Goal: Complete application form: Complete application form

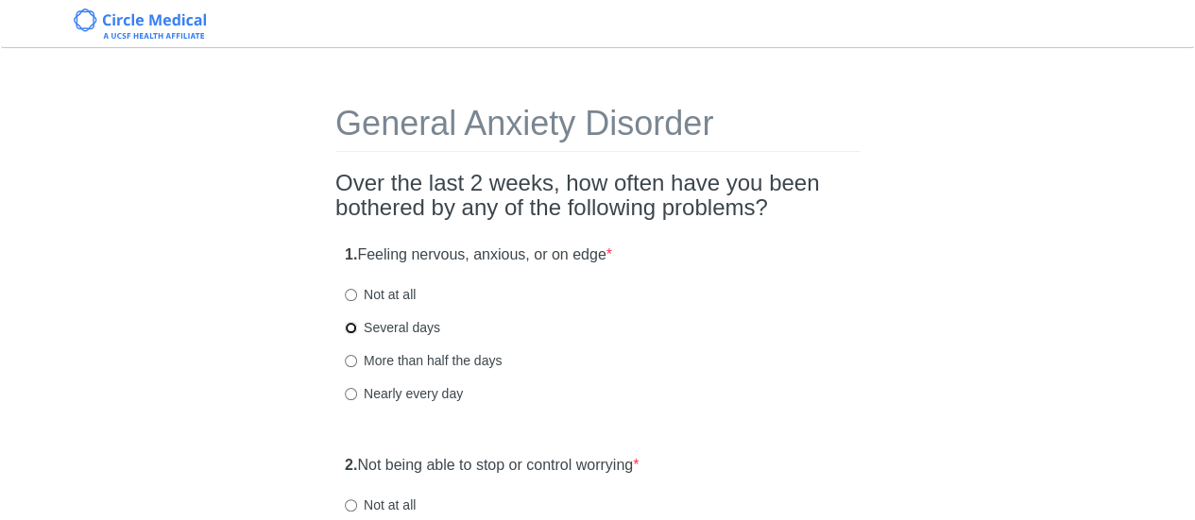
click at [349, 324] on input "Several days" at bounding box center [351, 328] width 12 height 12
radio input "true"
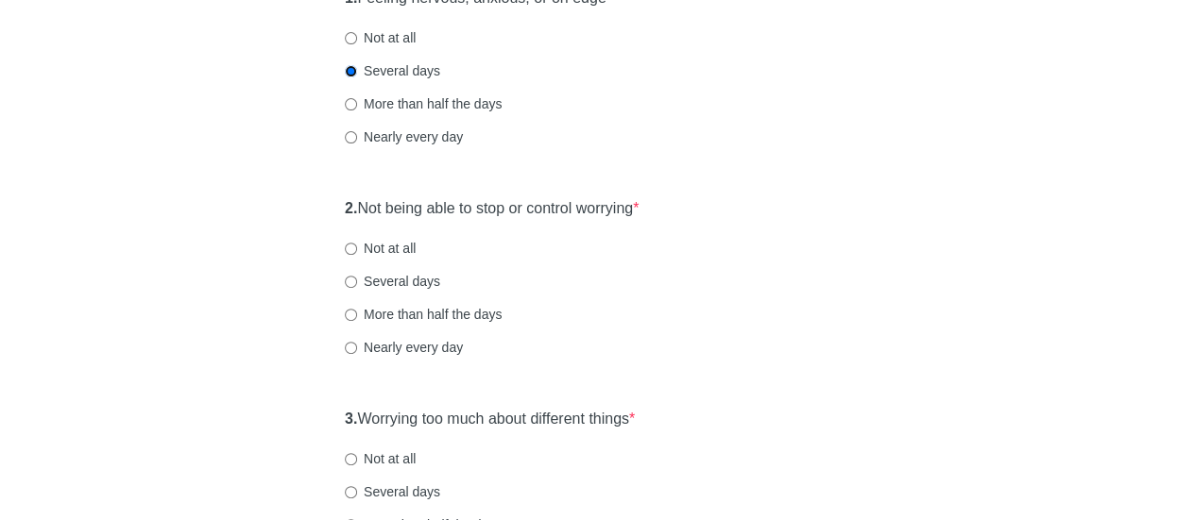
scroll to position [264, 0]
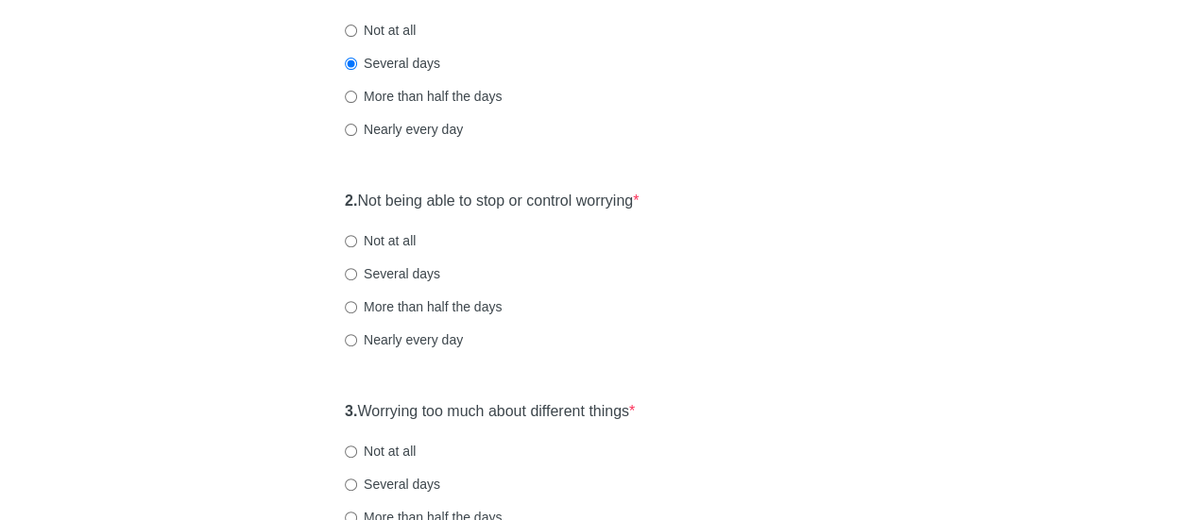
click at [367, 244] on label "Not at all" at bounding box center [380, 240] width 71 height 19
click at [357, 244] on input "Not at all" at bounding box center [351, 241] width 12 height 12
radio input "true"
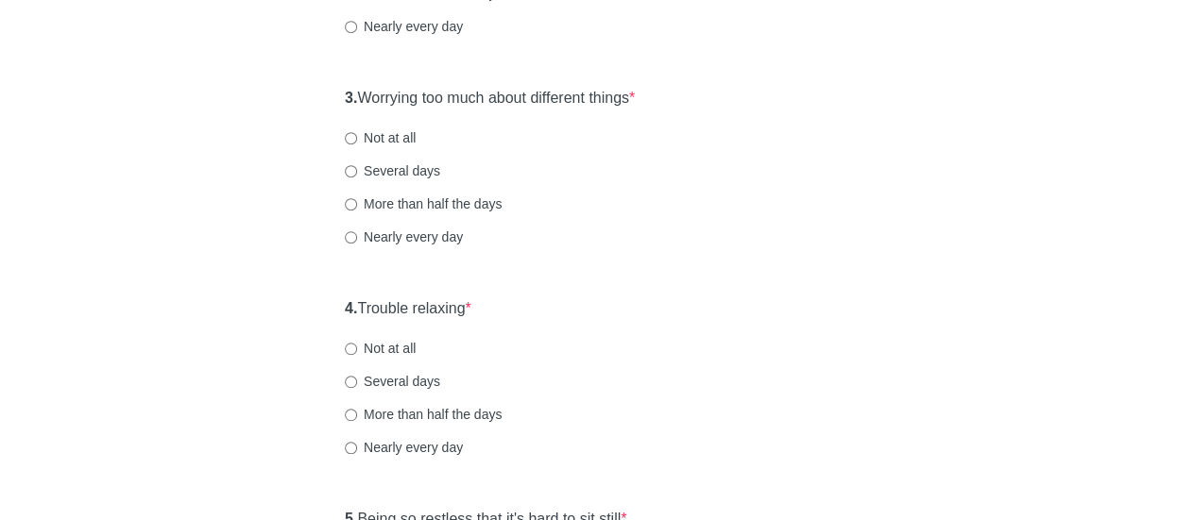
scroll to position [579, 0]
click at [389, 133] on label "Not at all" at bounding box center [380, 137] width 71 height 19
click at [357, 133] on input "Not at all" at bounding box center [351, 137] width 12 height 12
radio input "true"
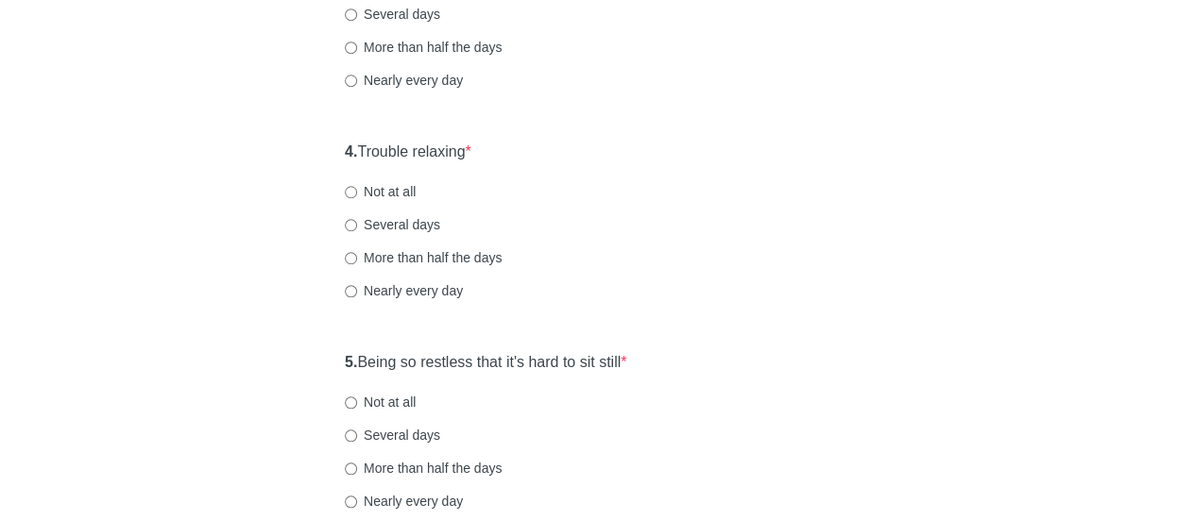
scroll to position [745, 0]
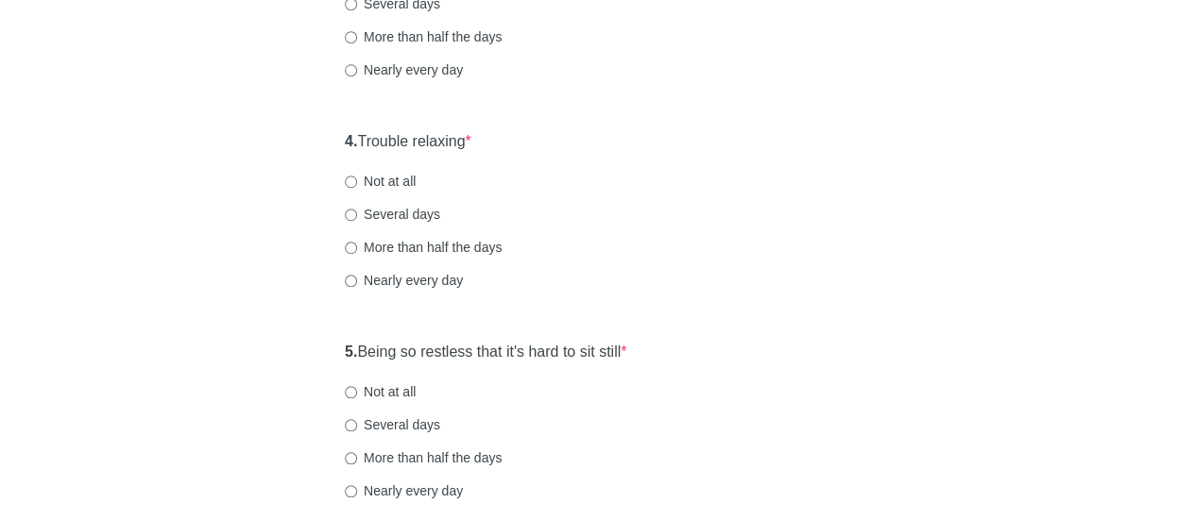
click at [409, 217] on label "Several days" at bounding box center [392, 214] width 95 height 19
click at [357, 217] on input "Several days" at bounding box center [351, 215] width 12 height 12
radio input "true"
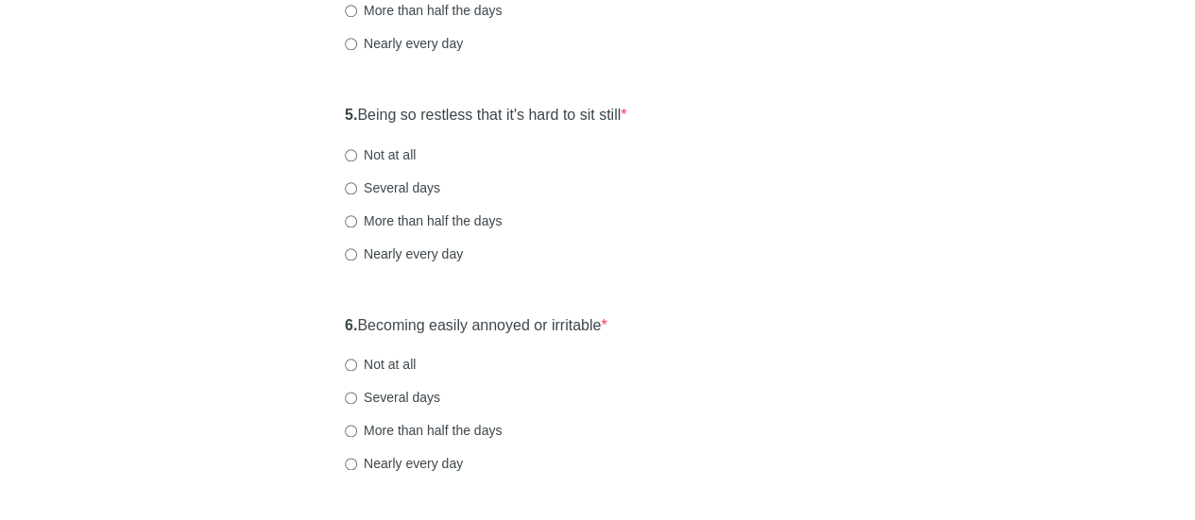
scroll to position [993, 0]
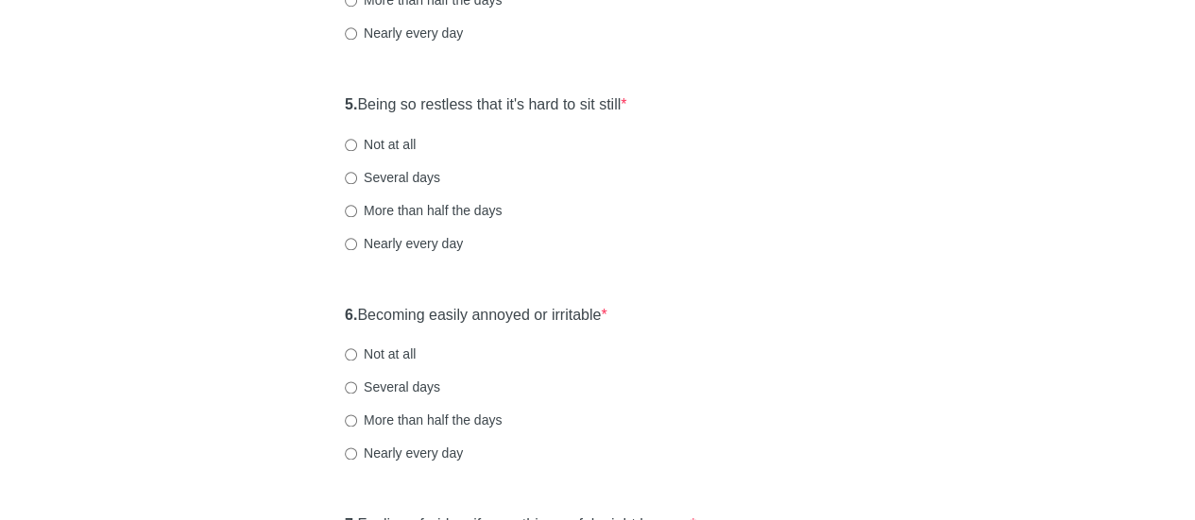
click at [397, 175] on label "Several days" at bounding box center [392, 177] width 95 height 19
click at [357, 175] on input "Several days" at bounding box center [351, 178] width 12 height 12
radio input "true"
click at [371, 352] on label "Not at all" at bounding box center [380, 354] width 71 height 19
click at [357, 352] on input "Not at all" at bounding box center [351, 355] width 12 height 12
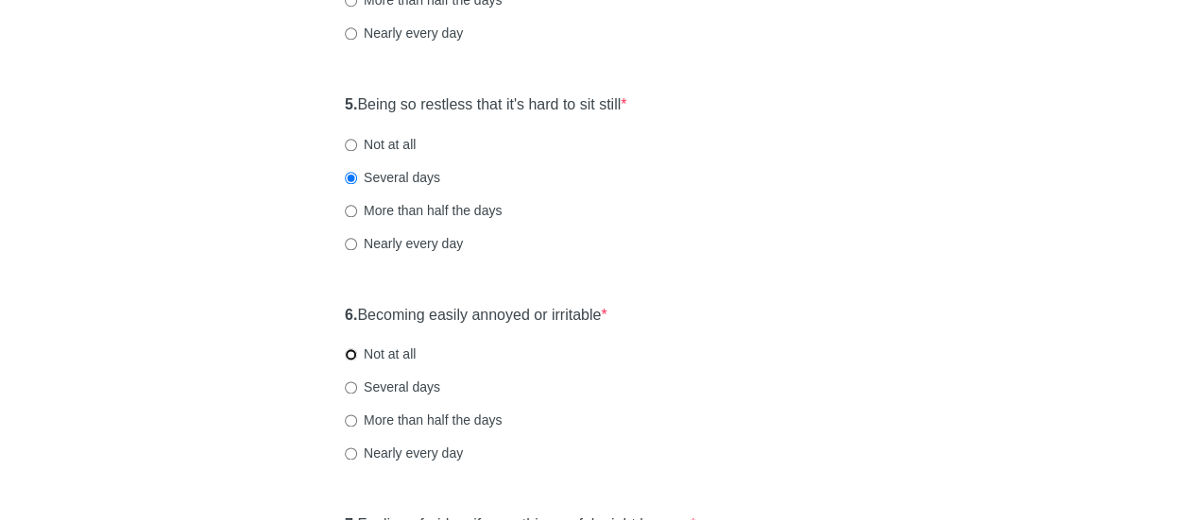
radio input "true"
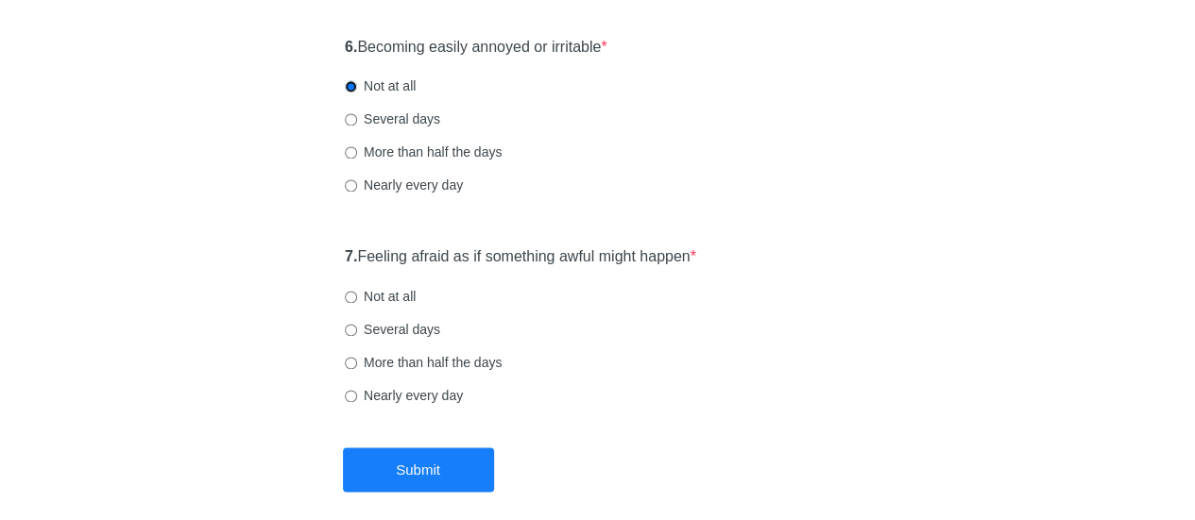
scroll to position [1263, 0]
click at [429, 327] on label "Several days" at bounding box center [392, 327] width 95 height 19
click at [357, 327] on input "Several days" at bounding box center [351, 328] width 12 height 12
radio input "true"
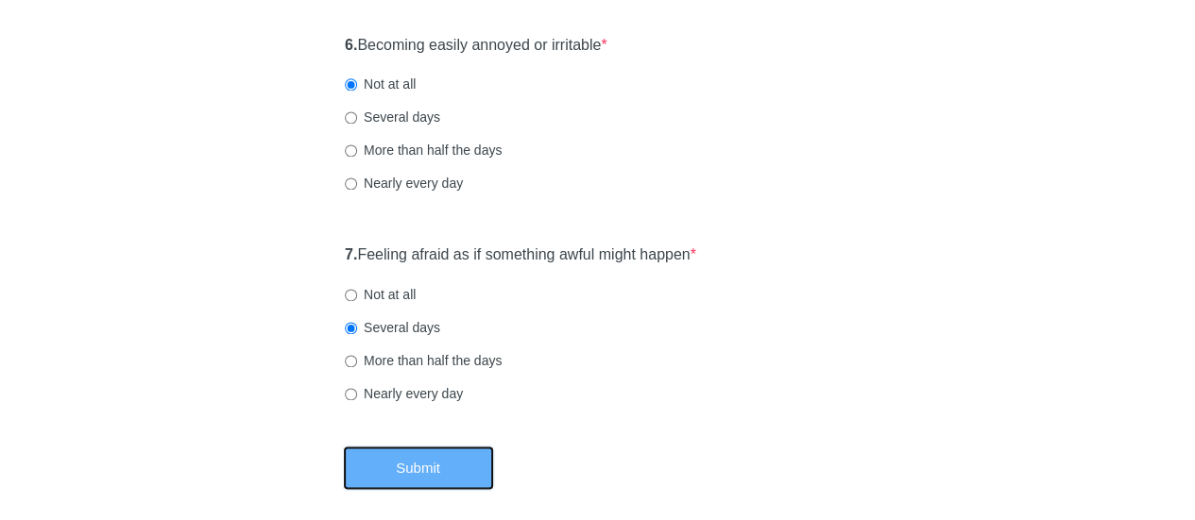
click at [485, 475] on button "Submit" at bounding box center [418, 468] width 151 height 44
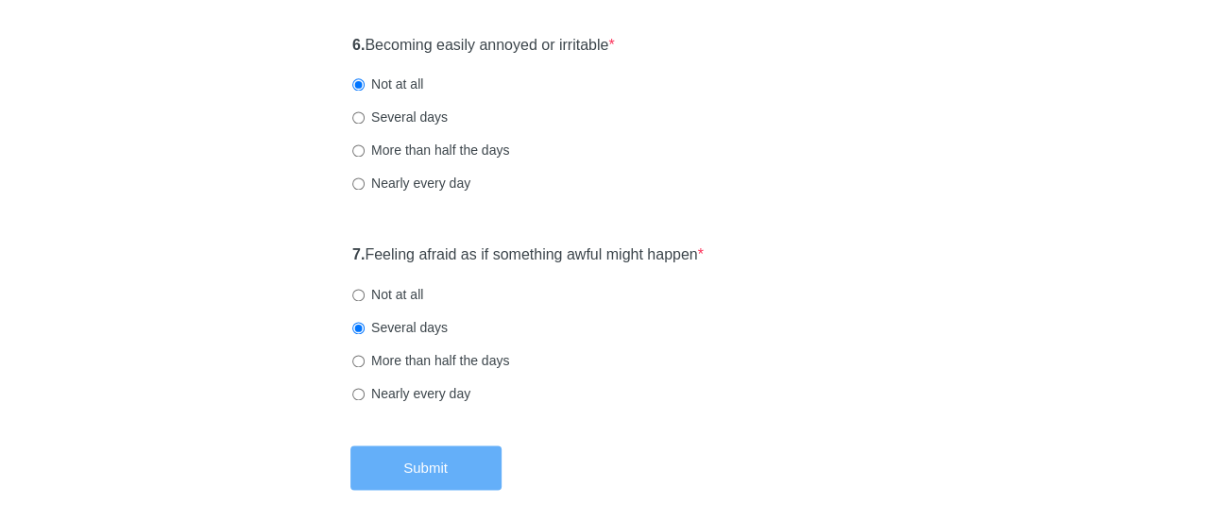
scroll to position [0, 0]
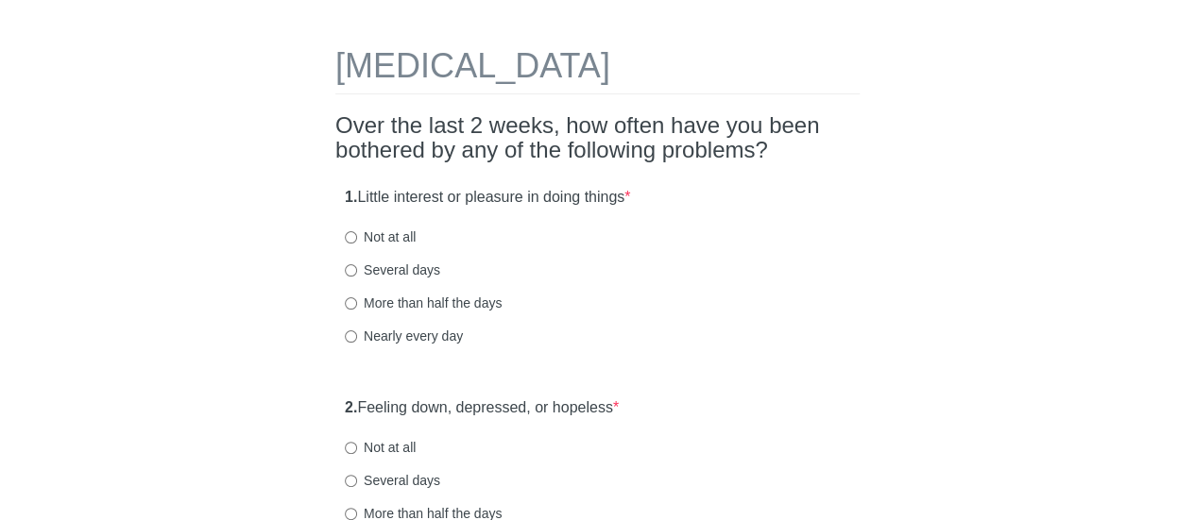
scroll to position [60, 0]
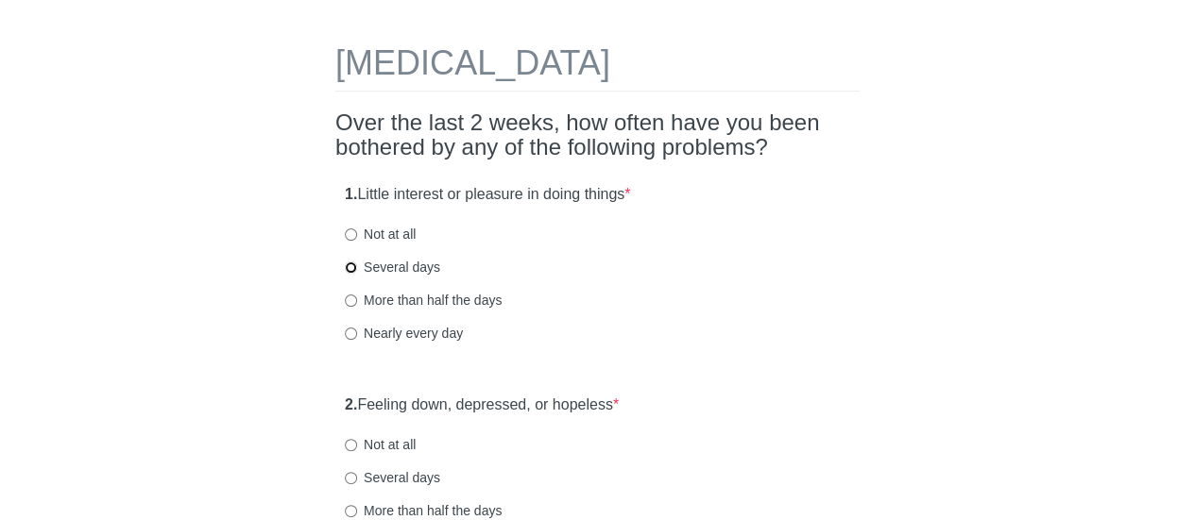
click at [350, 266] on input "Several days" at bounding box center [351, 268] width 12 height 12
radio input "true"
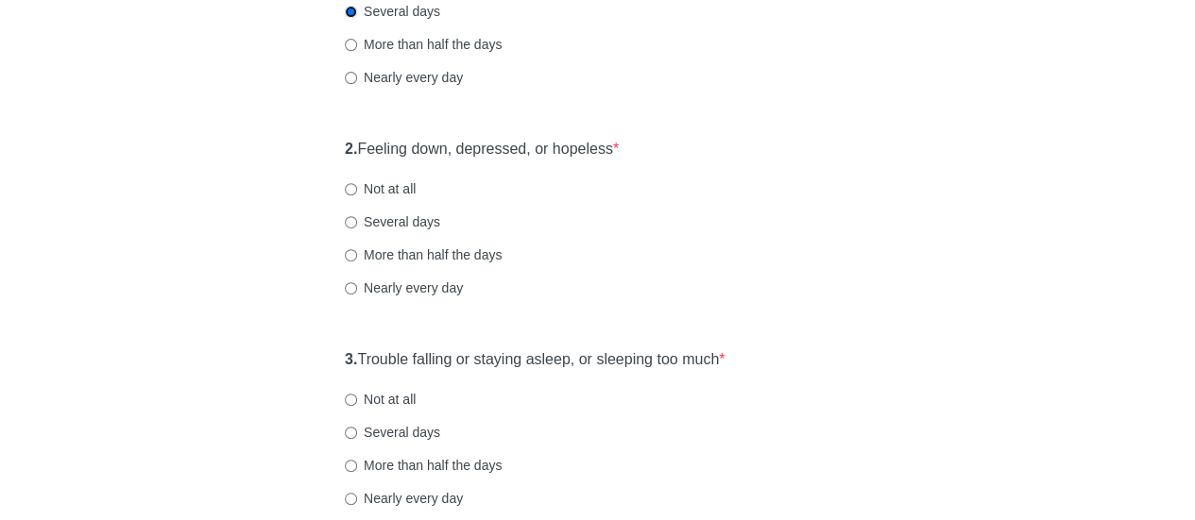
scroll to position [315, 0]
click at [350, 189] on input "Not at all" at bounding box center [351, 190] width 12 height 12
radio input "true"
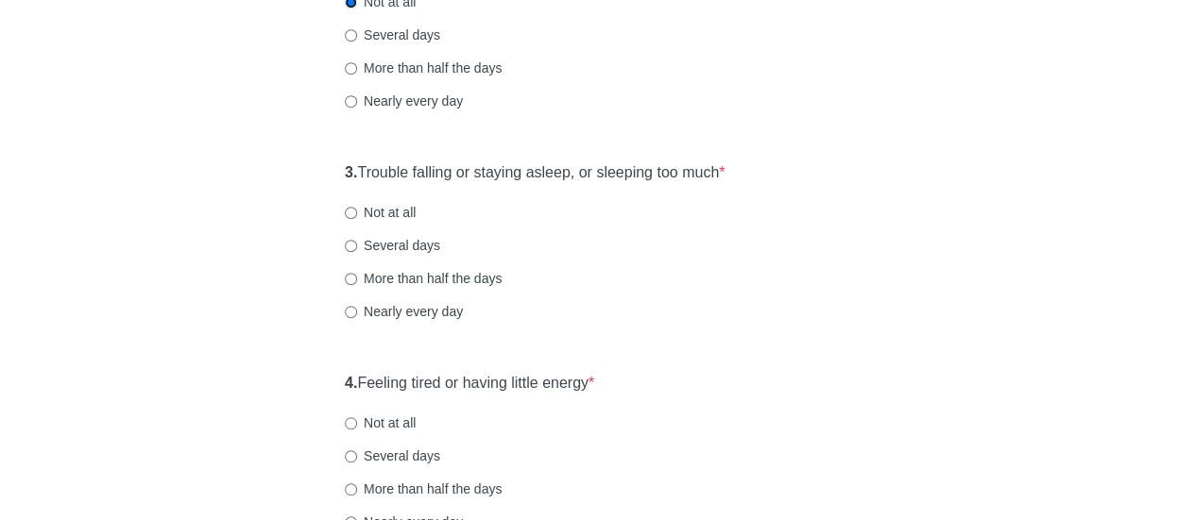
scroll to position [504, 0]
click at [351, 276] on input "More than half the days" at bounding box center [351, 278] width 12 height 12
radio input "true"
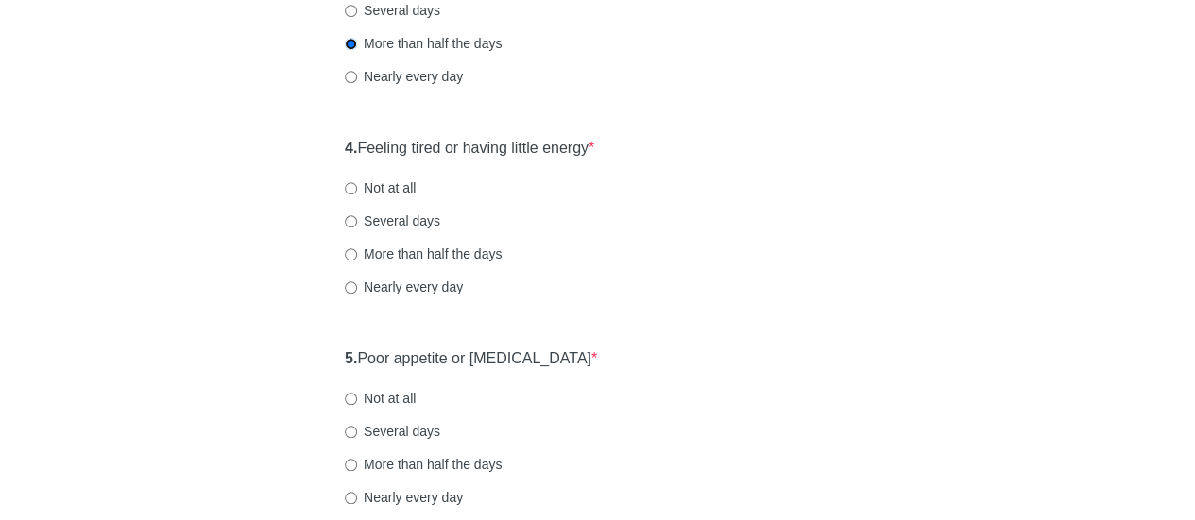
scroll to position [740, 0]
click at [350, 223] on input "Several days" at bounding box center [351, 220] width 12 height 12
radio input "true"
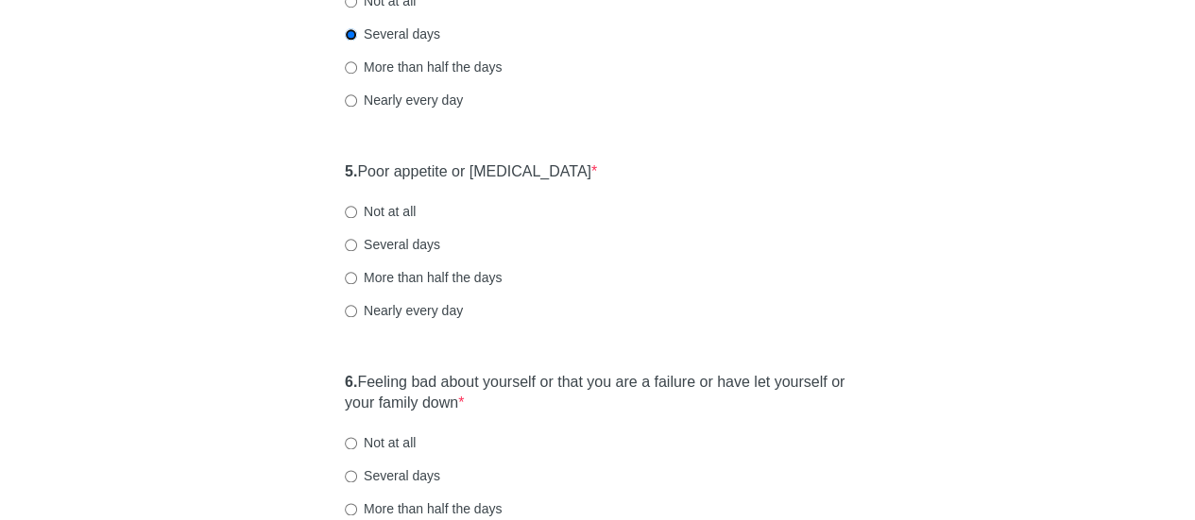
scroll to position [931, 0]
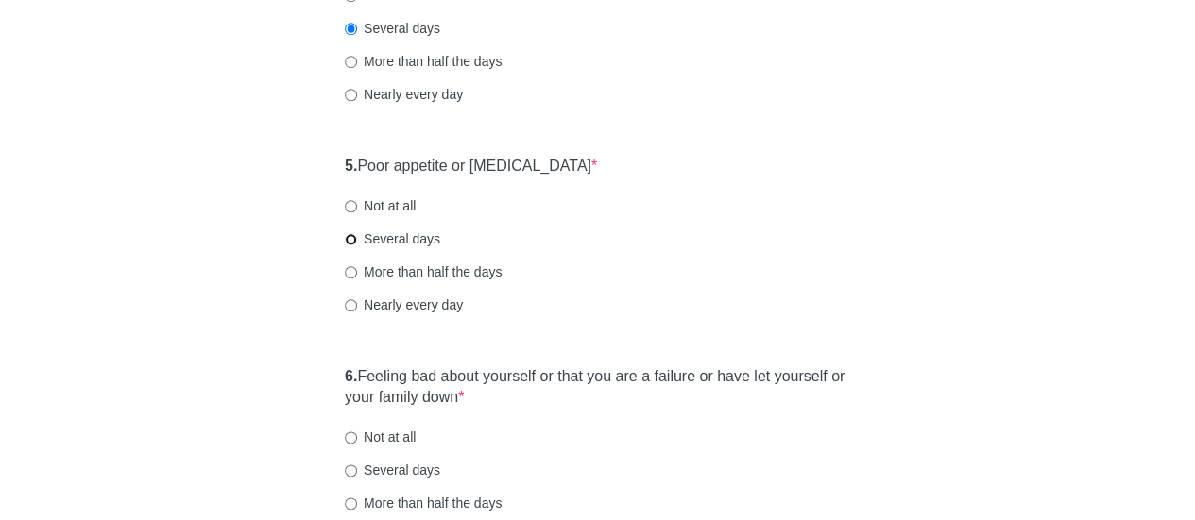
click at [348, 237] on input "Several days" at bounding box center [351, 239] width 12 height 12
radio input "true"
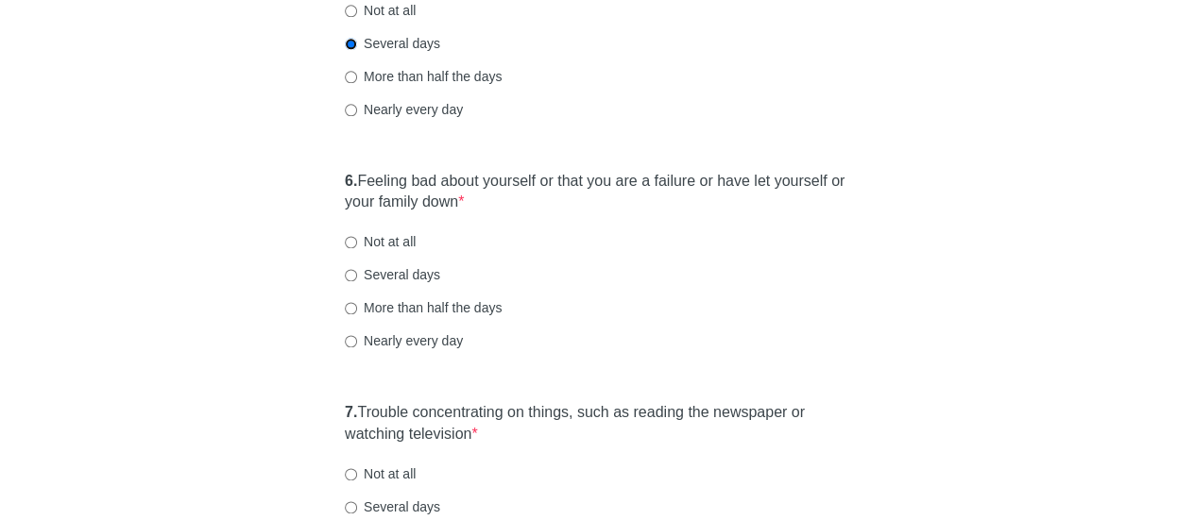
scroll to position [1128, 0]
click at [349, 276] on input "Several days" at bounding box center [351, 274] width 12 height 12
radio input "true"
click at [221, 472] on div "[MEDICAL_DATA] Over the last 2 weeks, how often have you been bothered by any o…" at bounding box center [597, 13] width 1105 height 2149
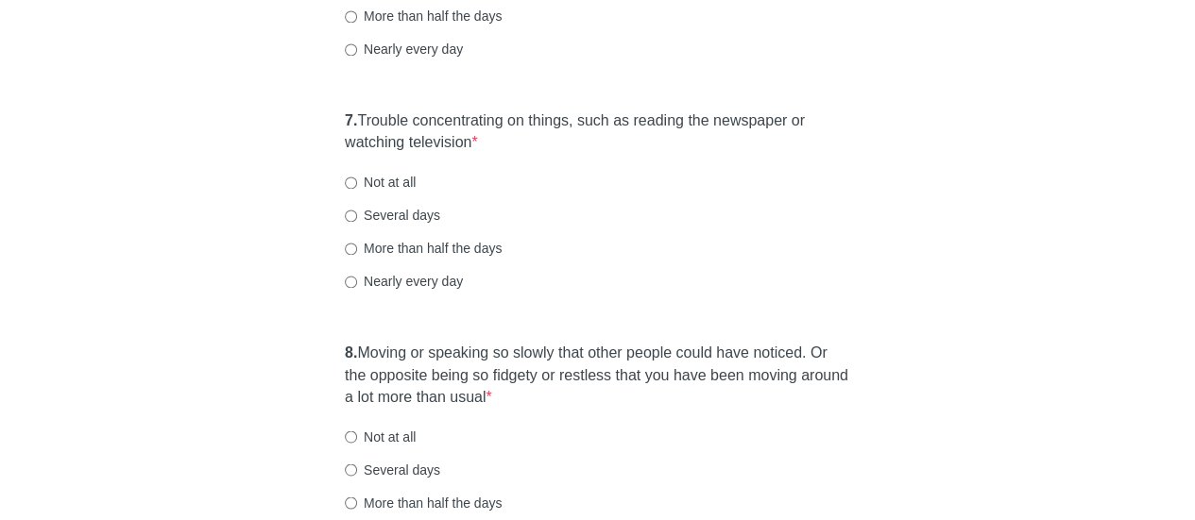
scroll to position [1452, 0]
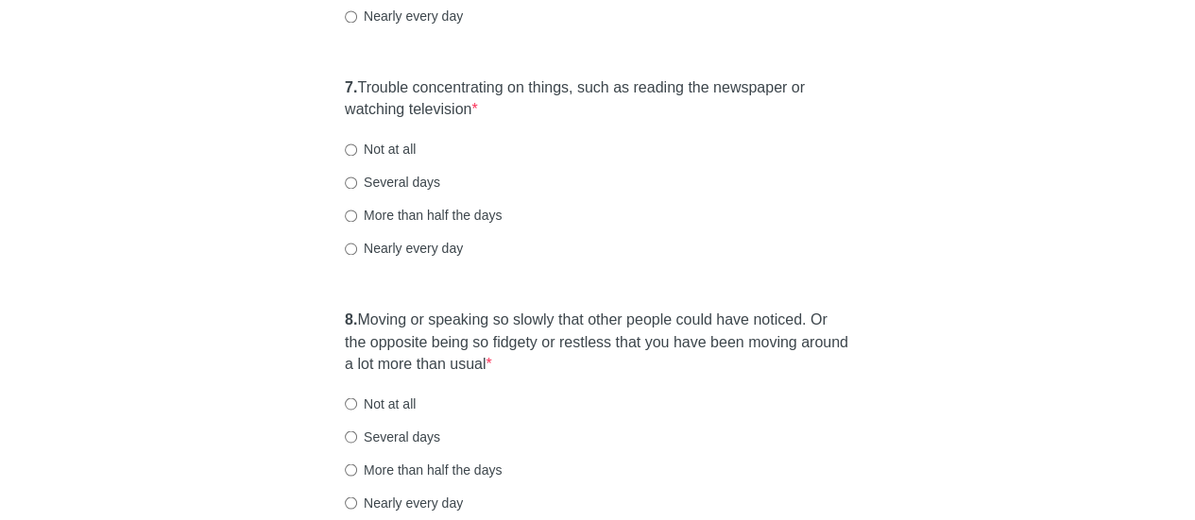
click at [374, 140] on label "Not at all" at bounding box center [380, 149] width 71 height 19
click at [357, 144] on input "Not at all" at bounding box center [351, 150] width 12 height 12
radio input "true"
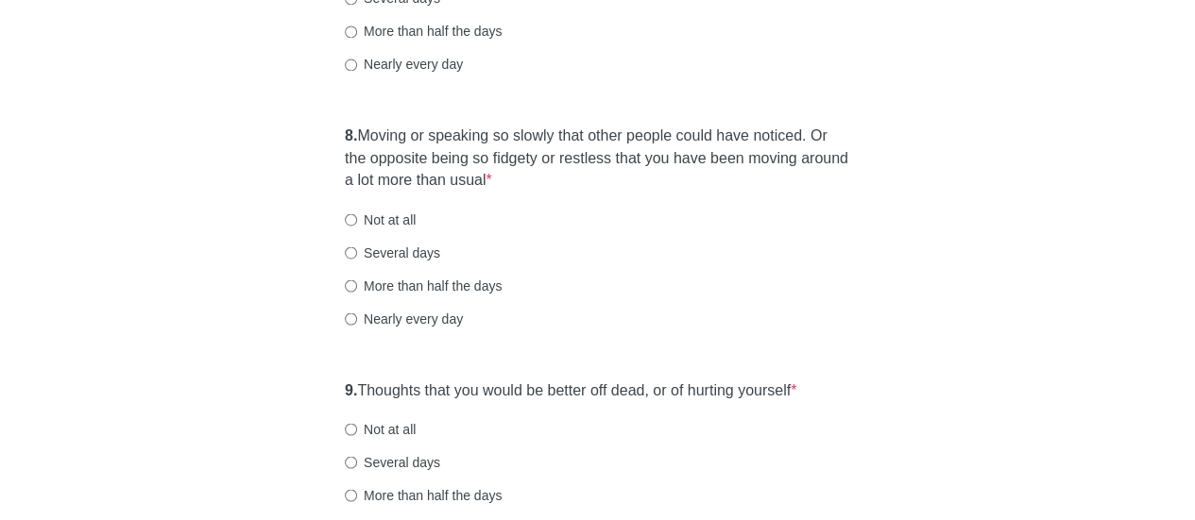
scroll to position [1638, 0]
click at [413, 214] on label "Not at all" at bounding box center [380, 217] width 71 height 19
click at [357, 214] on input "Not at all" at bounding box center [351, 218] width 12 height 12
radio input "true"
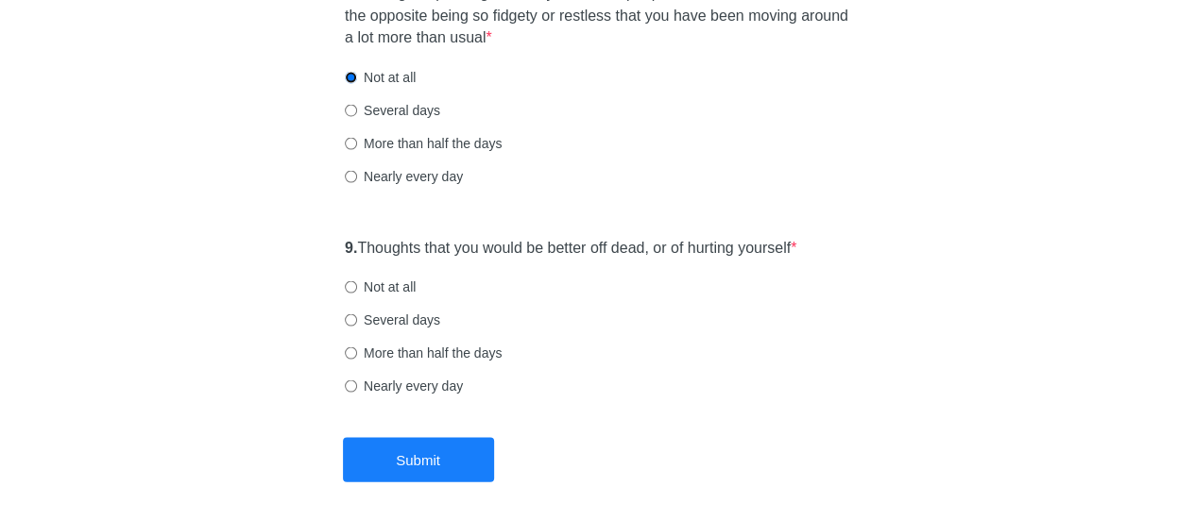
scroll to position [1853, 0]
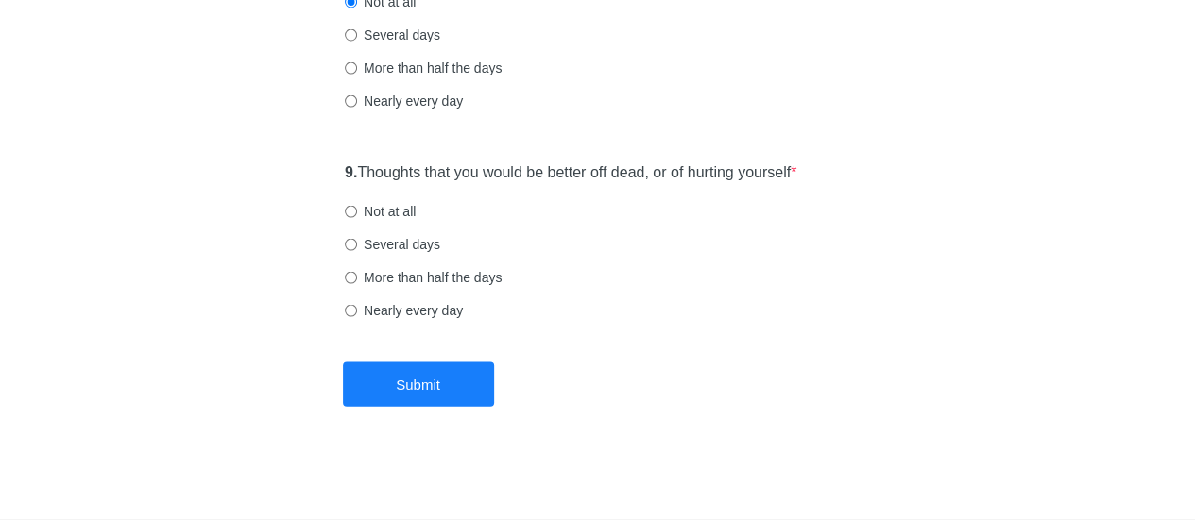
click at [414, 211] on label "Not at all" at bounding box center [380, 211] width 71 height 19
click at [357, 211] on input "Not at all" at bounding box center [351, 212] width 12 height 12
radio input "true"
click at [447, 387] on button "Submit" at bounding box center [418, 385] width 151 height 44
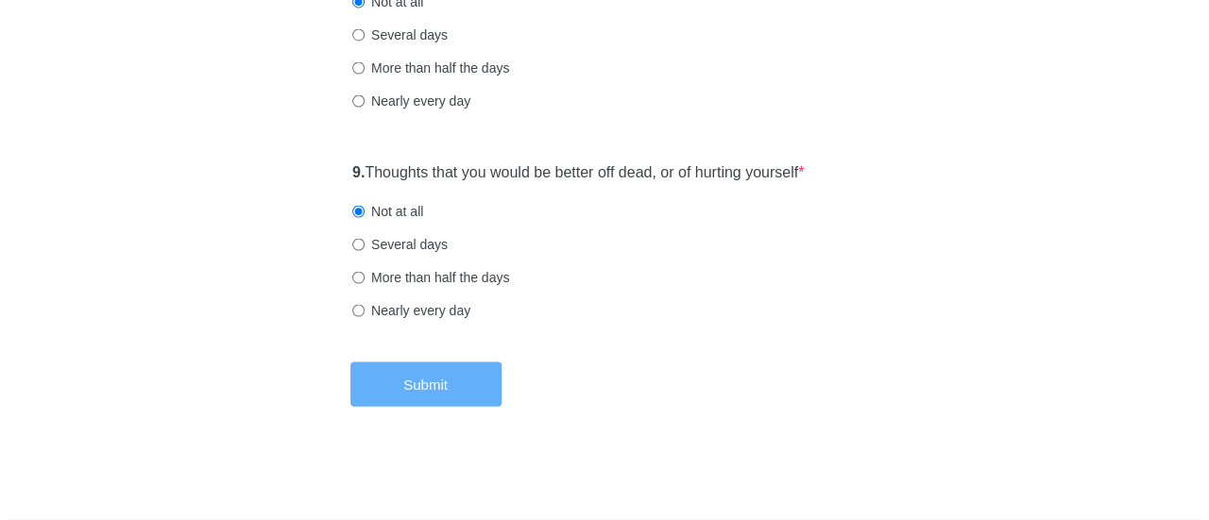
scroll to position [0, 0]
